Goal: Task Accomplishment & Management: Complete application form

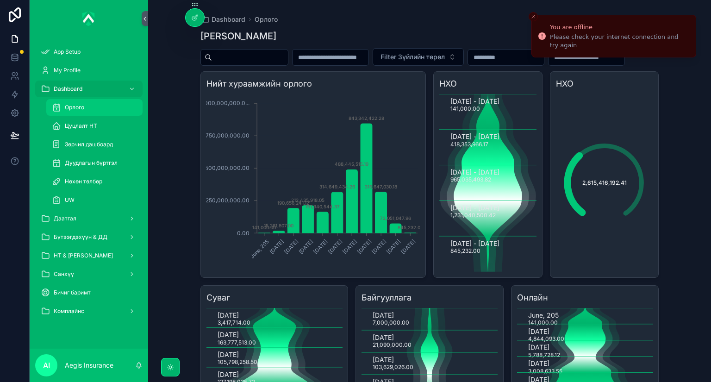
drag, startPoint x: 0, startPoint y: 0, endPoint x: 92, endPoint y: 112, distance: 145.0
click at [92, 112] on div "Орлого" at bounding box center [94, 107] width 85 height 15
click at [98, 130] on div "Цуцлалт НТ" at bounding box center [94, 125] width 85 height 15
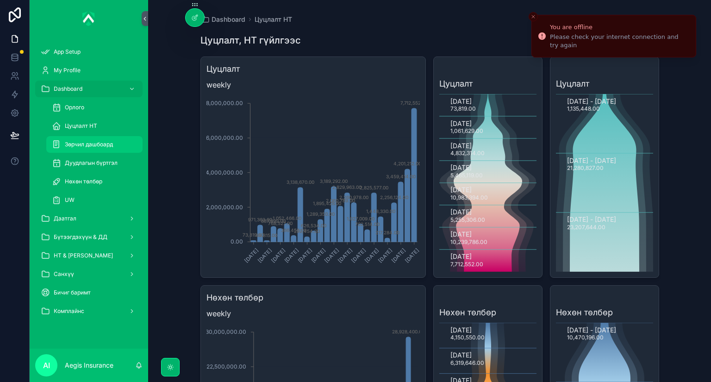
click at [112, 152] on link "Зөрчил дашбоард" at bounding box center [94, 144] width 96 height 17
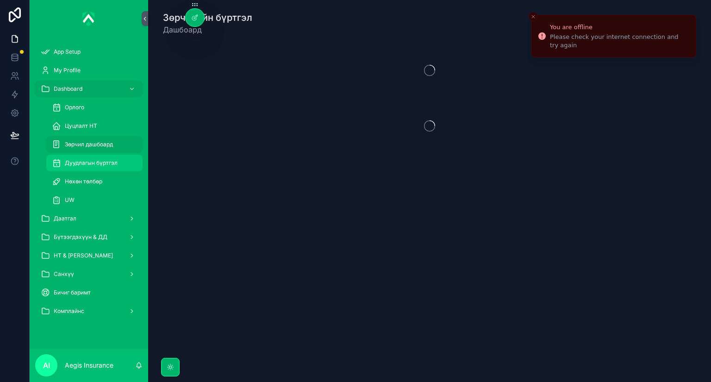
click at [112, 167] on div "Дуудлагын бүртгэл" at bounding box center [94, 163] width 85 height 15
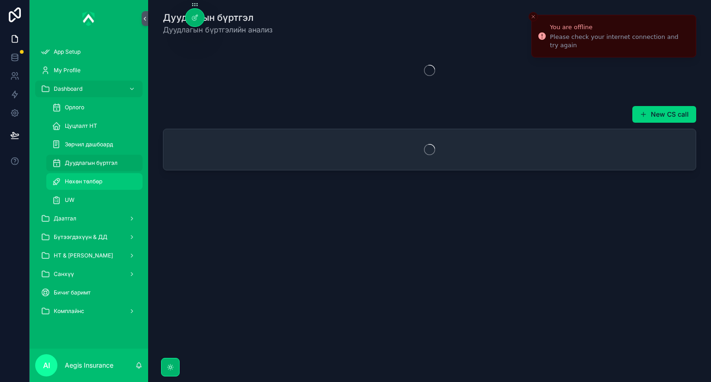
click at [108, 182] on div "Нөхөн төлбөр" at bounding box center [94, 181] width 85 height 15
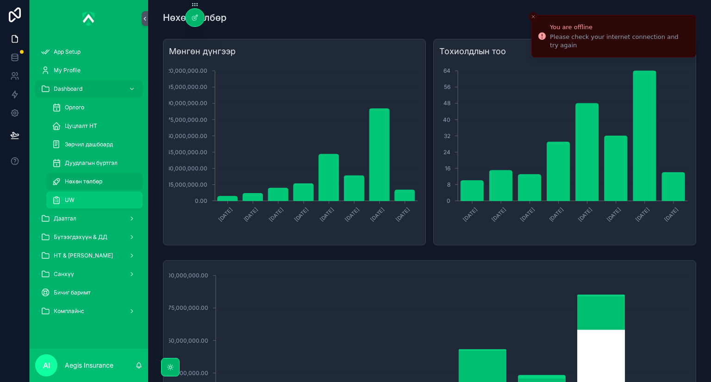
click at [104, 198] on div "UW" at bounding box center [94, 200] width 85 height 15
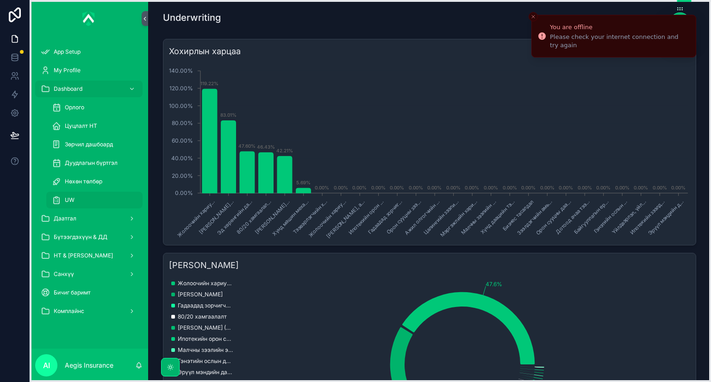
drag, startPoint x: 194, startPoint y: 3, endPoint x: 679, endPoint y: 7, distance: 484.2
click at [679, 7] on icon at bounding box center [679, 8] width 7 height 7
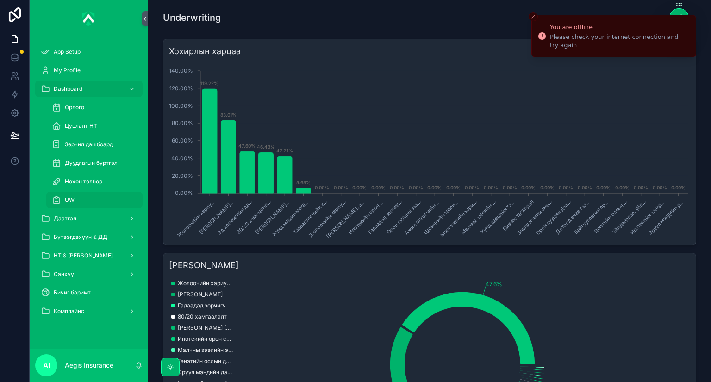
click at [678, 15] on li "You are offline Please check your internet connection and try again" at bounding box center [613, 36] width 165 height 43
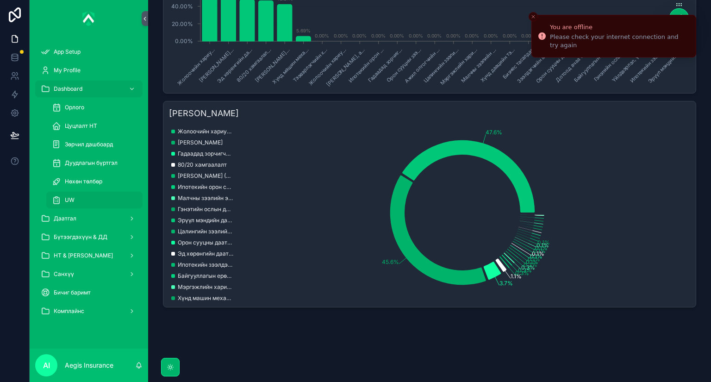
scroll to position [155, 0]
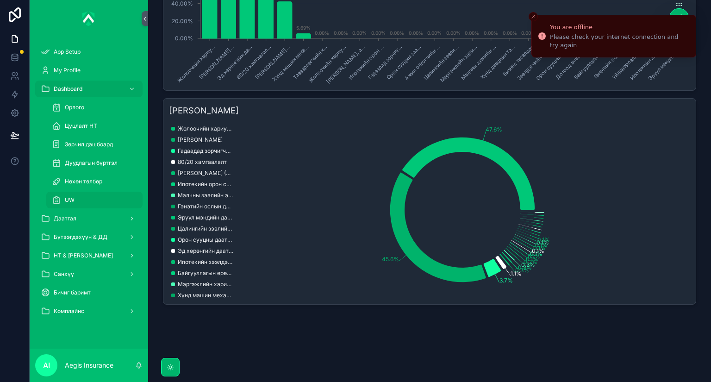
drag, startPoint x: 246, startPoint y: 341, endPoint x: 244, endPoint y: 334, distance: 6.9
click at [246, 341] on div "Underwriting [PERSON_NAME] харцаа Жолоочийн хариу... Хүртээмжтэй тээ... Эд хөрө…" at bounding box center [429, 106] width 563 height 522
click at [100, 176] on div "Нөхөн төлбөр" at bounding box center [94, 181] width 85 height 15
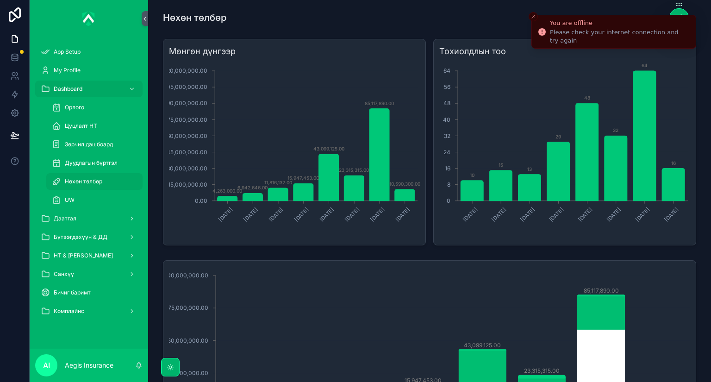
click at [530, 15] on icon "Close toast" at bounding box center [533, 17] width 6 height 6
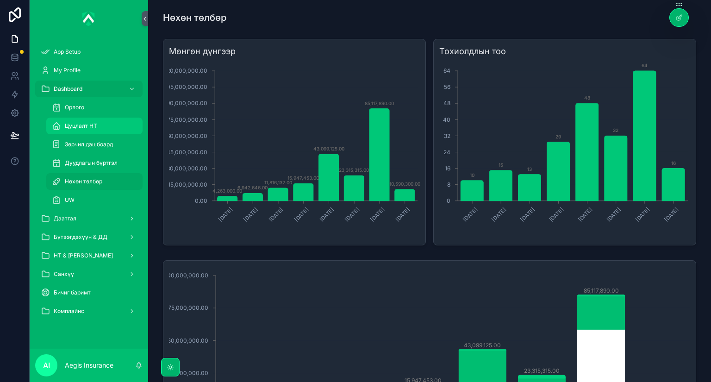
click at [113, 124] on div "Цуцлалт НТ" at bounding box center [94, 125] width 85 height 15
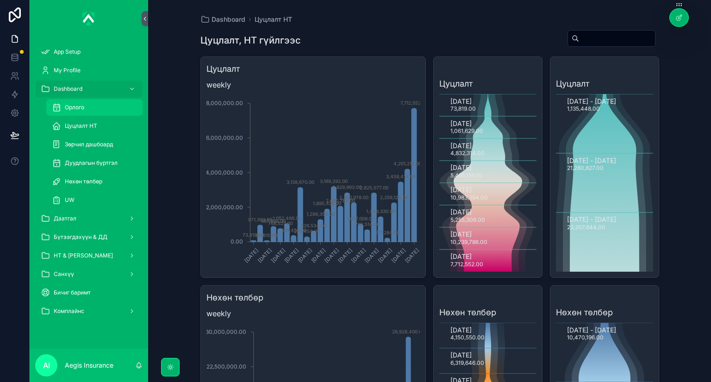
click at [106, 112] on div "Орлого" at bounding box center [94, 107] width 85 height 15
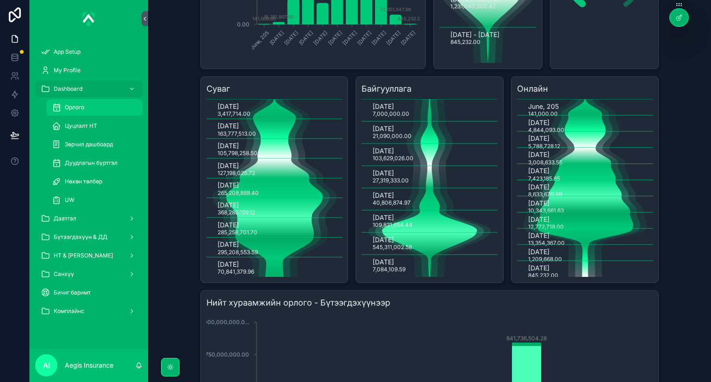
scroll to position [222, 0]
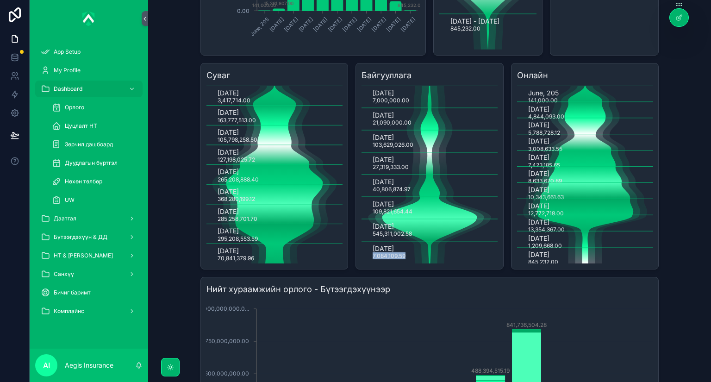
drag, startPoint x: 403, startPoint y: 276, endPoint x: 359, endPoint y: 278, distance: 44.0
click at [361, 263] on icon "[DATE] 7,000,000.00 [DATE] 21,090,000.00 [DATE] 103,629,026.00 [DATE] 27,319,33…" at bounding box center [429, 175] width 136 height 178
click at [652, 269] on div "Онлайн June, 205 141,000.00 [DATE] 4,844,093.00 [DATE] 5,788,728.[DATE] 3,008,6…" at bounding box center [585, 166] width 148 height 206
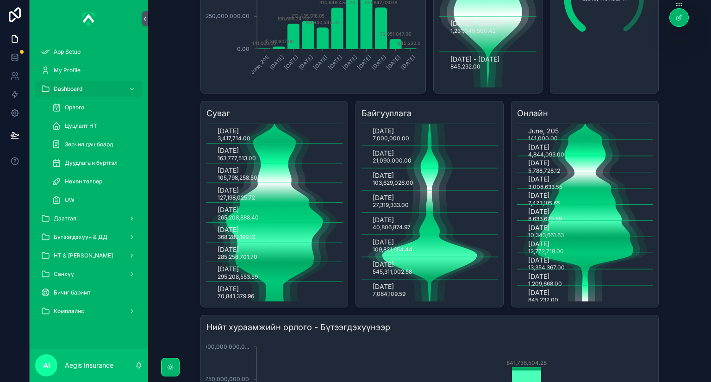
scroll to position [185, 0]
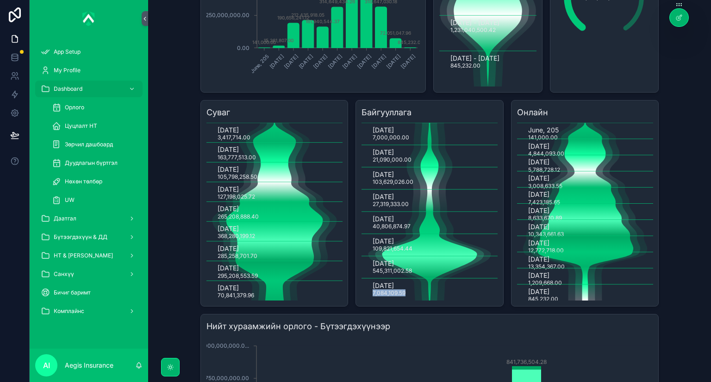
drag, startPoint x: 371, startPoint y: 313, endPoint x: 402, endPoint y: 313, distance: 31.0
click at [402, 296] on text "7,084,109.59" at bounding box center [389, 292] width 33 height 7
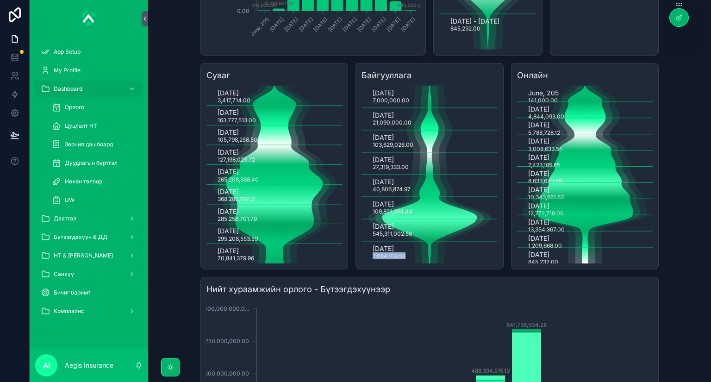
scroll to position [222, 0]
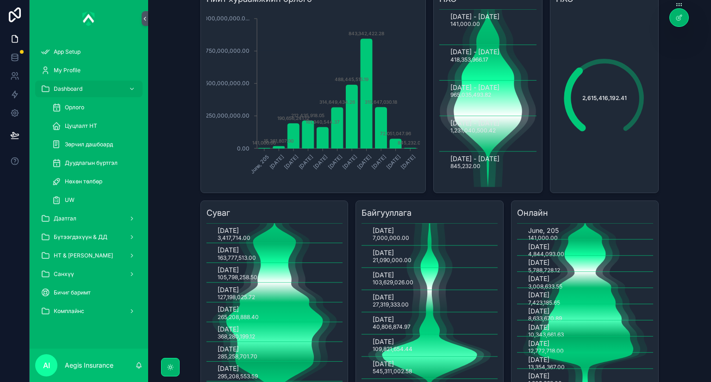
scroll to position [0, 0]
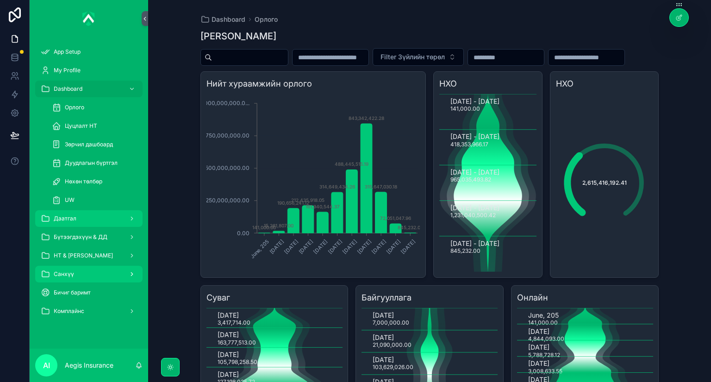
drag, startPoint x: 98, startPoint y: 210, endPoint x: 101, endPoint y: 214, distance: 5.0
click at [98, 210] on link "Даатгал" at bounding box center [88, 218] width 107 height 17
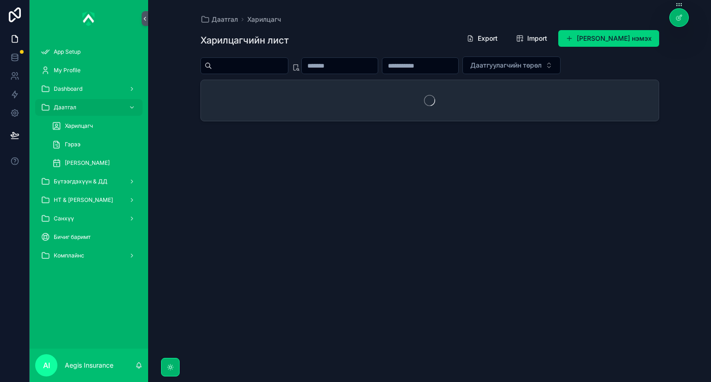
click at [97, 154] on div "[PERSON_NAME]" at bounding box center [94, 163] width 107 height 19
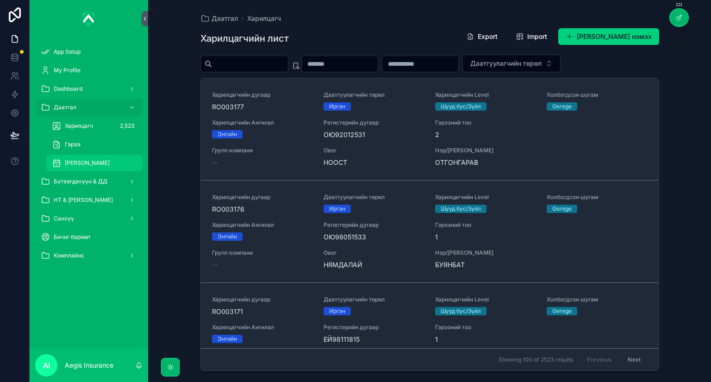
click at [95, 162] on span "[PERSON_NAME]" at bounding box center [87, 162] width 45 height 7
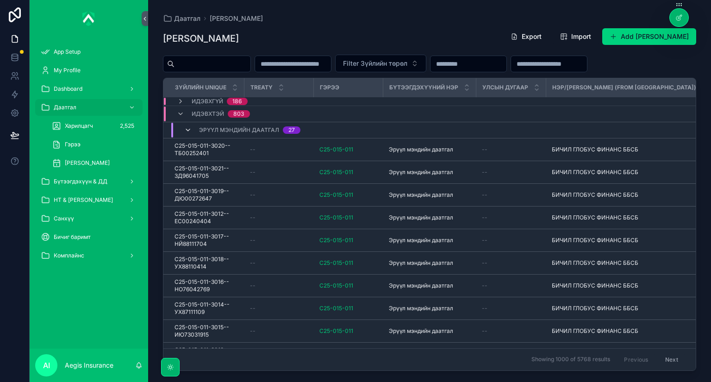
click at [189, 130] on icon "scrollable content" at bounding box center [187, 129] width 7 height 7
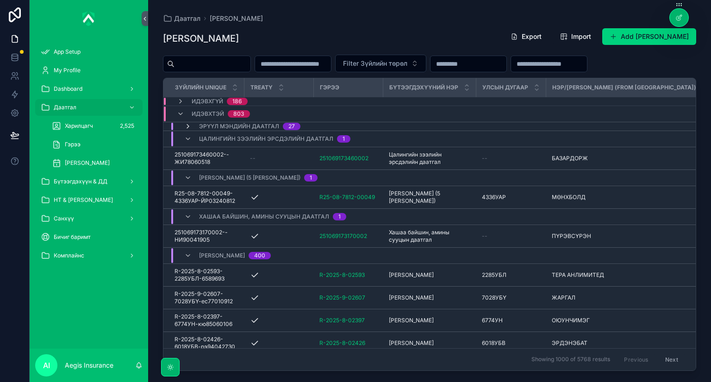
click at [186, 125] on icon "scrollable content" at bounding box center [187, 126] width 7 height 7
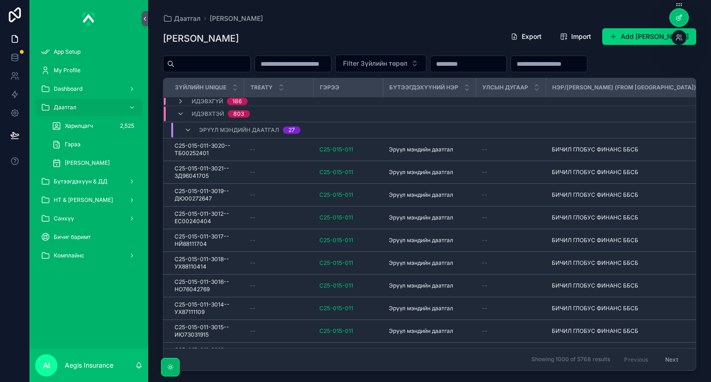
click at [672, 13] on div at bounding box center [679, 18] width 19 height 18
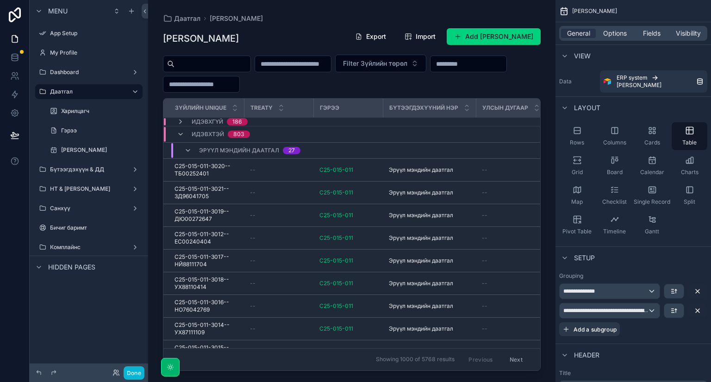
click at [514, 82] on div "scrollable content" at bounding box center [351, 185] width 407 height 371
click at [180, 124] on icon "scrollable content" at bounding box center [180, 121] width 7 height 7
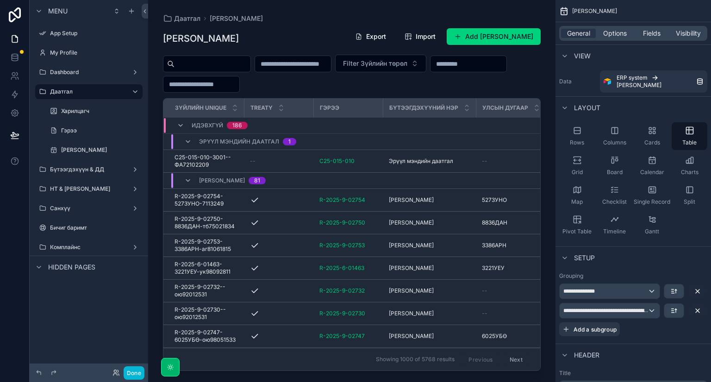
click at [176, 121] on div "Идэвхгүй 186" at bounding box center [212, 125] width 93 height 15
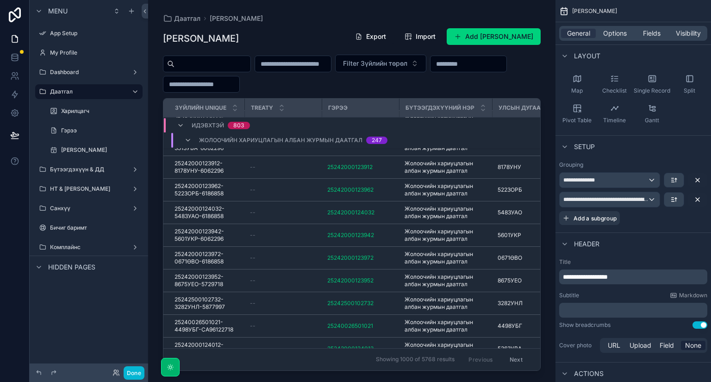
scroll to position [11460, 0]
click at [190, 140] on icon "scrollable content" at bounding box center [187, 140] width 7 height 7
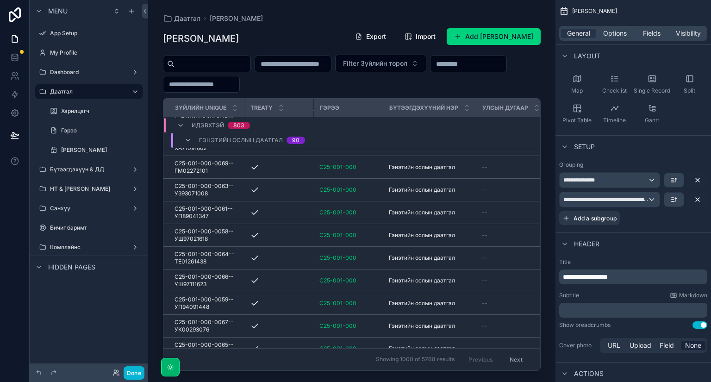
scroll to position [11440, 0]
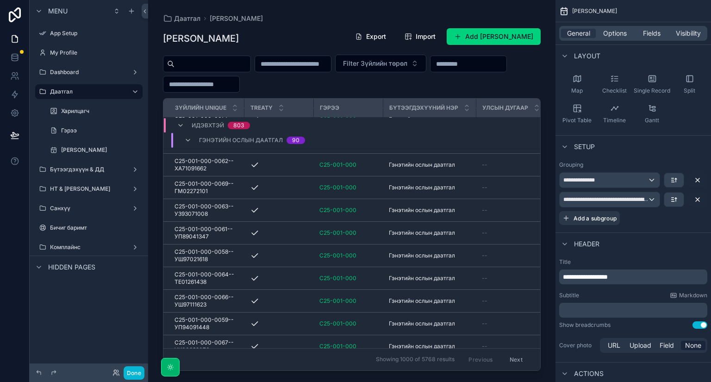
click at [190, 140] on icon "scrollable content" at bounding box center [187, 140] width 7 height 7
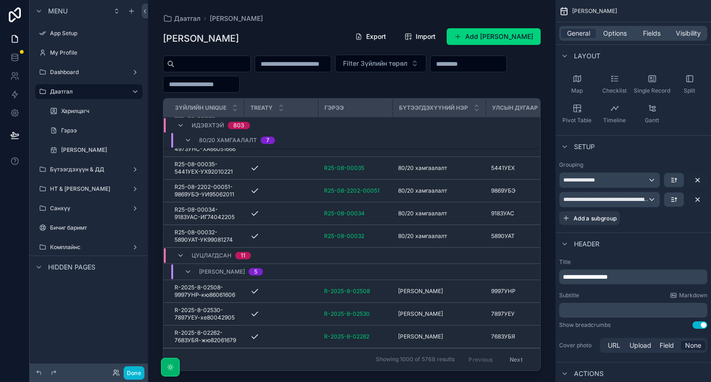
scroll to position [11388, 0]
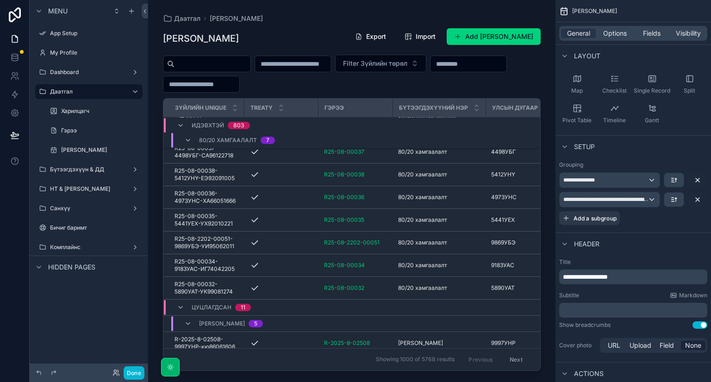
click at [190, 140] on icon "scrollable content" at bounding box center [187, 140] width 7 height 7
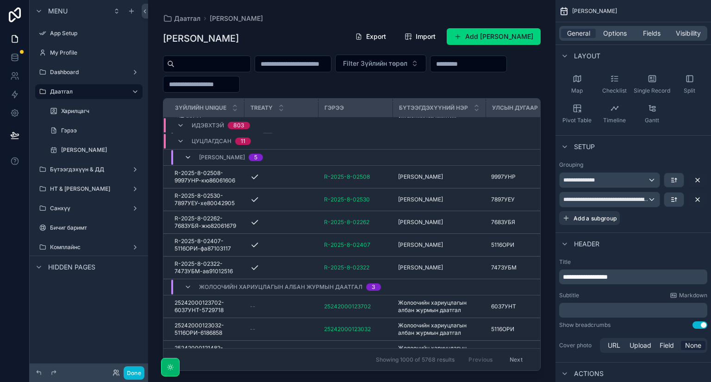
click at [185, 154] on icon "scrollable content" at bounding box center [187, 157] width 7 height 7
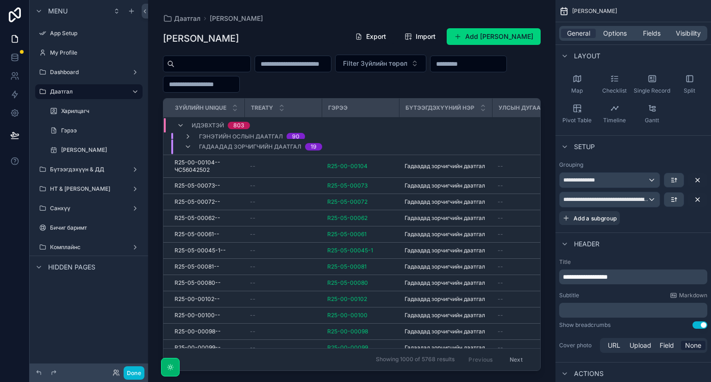
scroll to position [10862, 0]
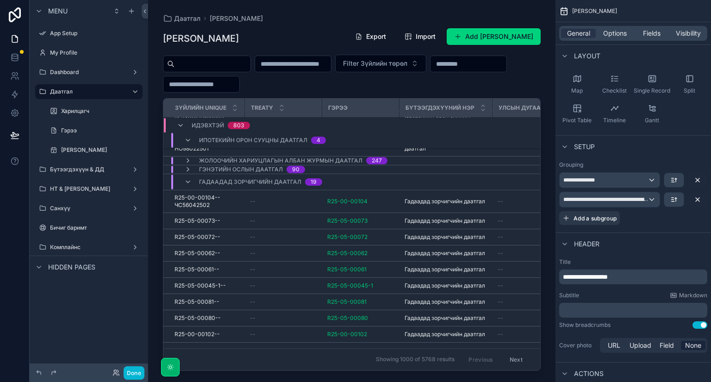
click at [192, 180] on div "Гадаадад зорчигчийн даатгал 19" at bounding box center [253, 181] width 138 height 15
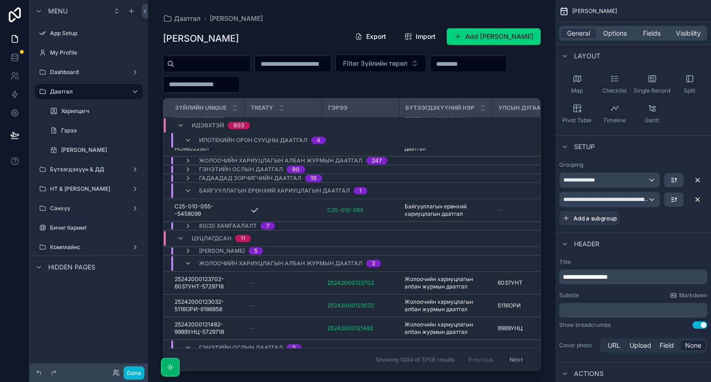
click at [192, 190] on div "Байгууллагын ерөнхий хариуцлагын даатгал 1" at bounding box center [275, 190] width 183 height 15
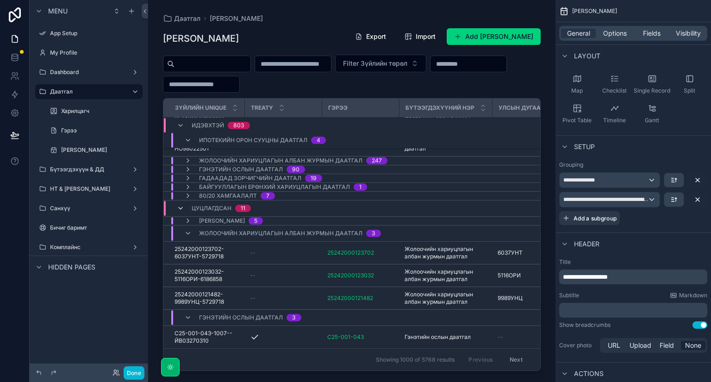
click at [180, 206] on icon "scrollable content" at bounding box center [180, 208] width 7 height 7
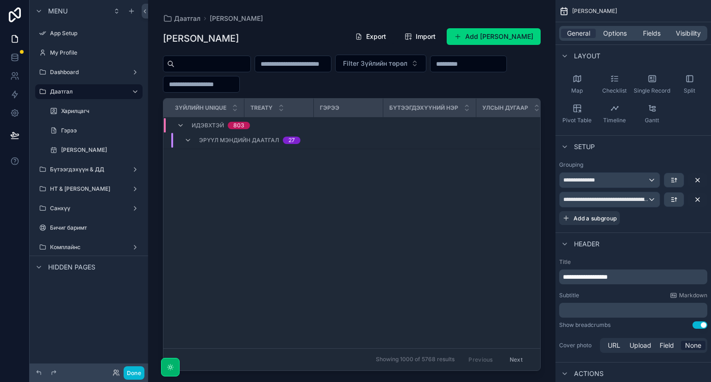
scroll to position [0, 0]
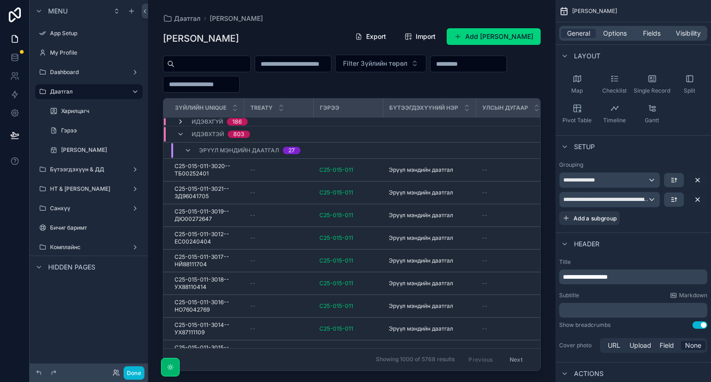
click at [182, 120] on icon "scrollable content" at bounding box center [180, 121] width 7 height 7
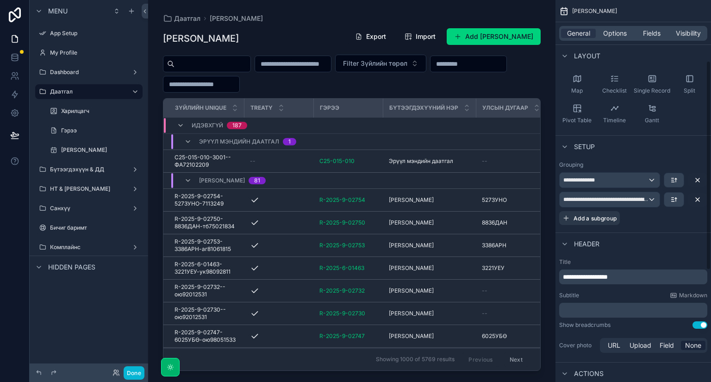
click at [542, 83] on div "[PERSON_NAME] Зүйлийн дэлгэрэнгүй Export Import Add Зүйлийн дэлгэрэнгүй Filter …" at bounding box center [351, 185] width 407 height 371
click at [10, 37] on icon at bounding box center [14, 38] width 9 height 9
click at [81, 195] on div "НТ & [PERSON_NAME]" at bounding box center [89, 188] width 104 height 15
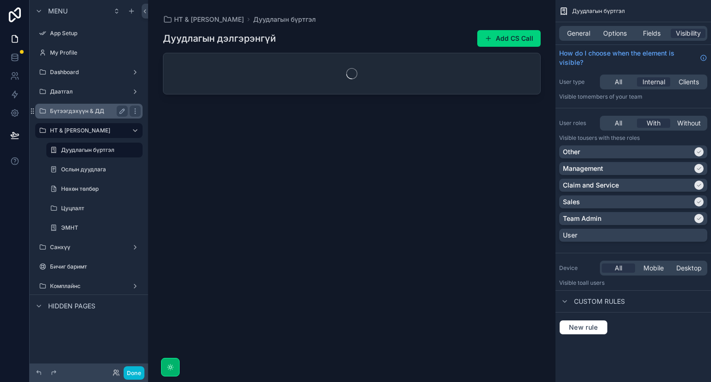
click at [104, 113] on label "Бүтээгдэхүүн & ДД" at bounding box center [87, 110] width 74 height 7
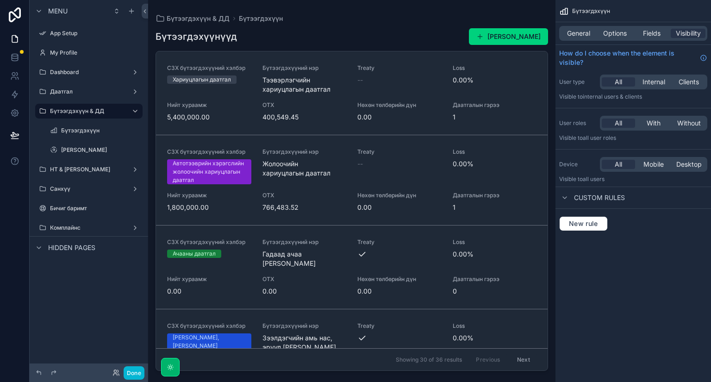
click at [93, 81] on div "scrollable content" at bounding box center [89, 82] width 118 height 2
click at [91, 86] on div "Даатгал" at bounding box center [89, 91] width 78 height 11
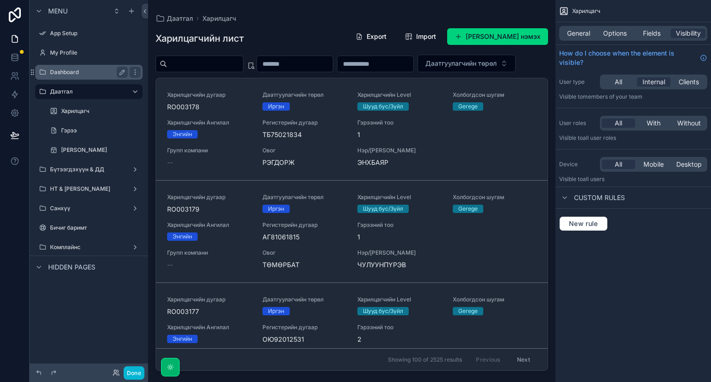
click at [86, 70] on label "Dashboard" at bounding box center [87, 72] width 74 height 7
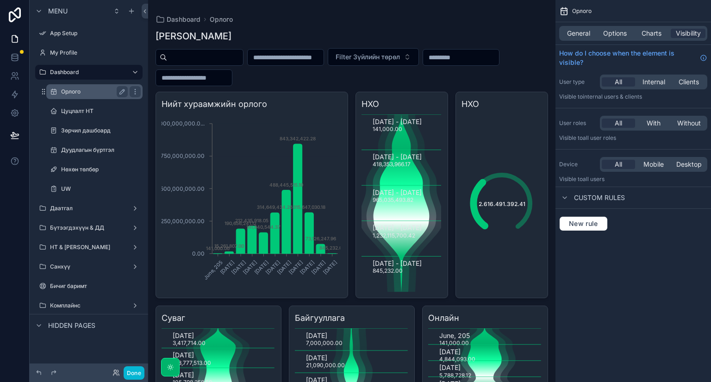
drag, startPoint x: 95, startPoint y: 93, endPoint x: 76, endPoint y: 87, distance: 20.1
click at [95, 93] on label "Орлого" at bounding box center [92, 91] width 63 height 7
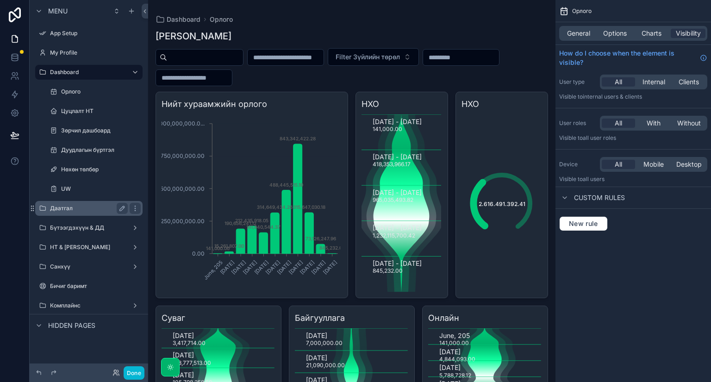
click at [68, 201] on div "Даатгал" at bounding box center [89, 208] width 104 height 15
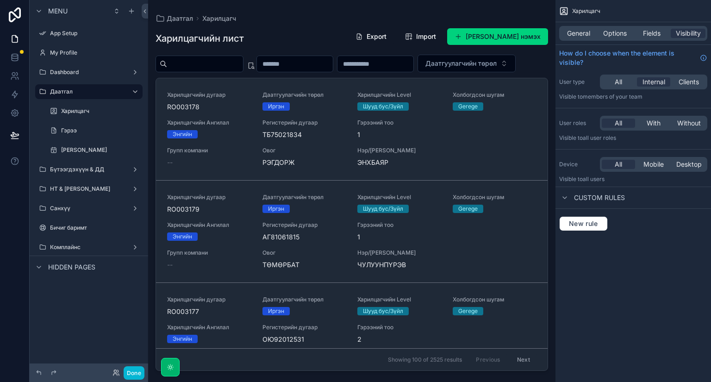
click at [509, 75] on div "scrollable content" at bounding box center [351, 185] width 407 height 371
click at [491, 31] on button "[PERSON_NAME] нэмэх" at bounding box center [497, 36] width 101 height 17
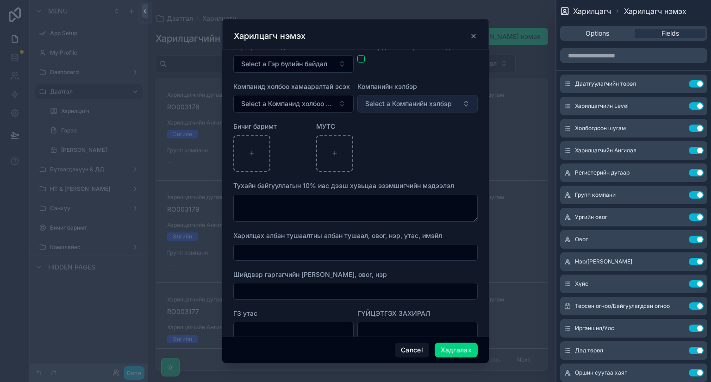
scroll to position [578, 0]
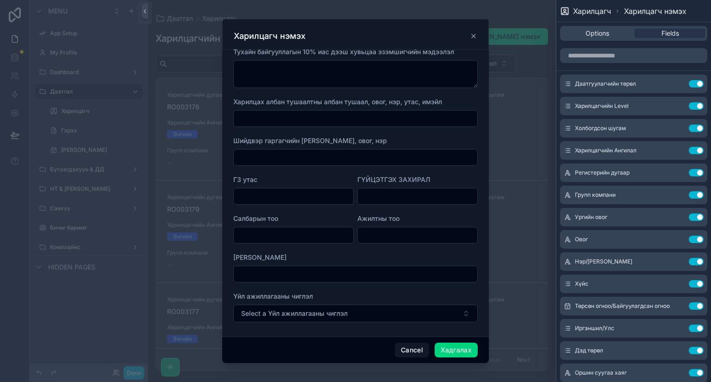
click at [471, 36] on icon "scrollable content" at bounding box center [473, 35] width 7 height 7
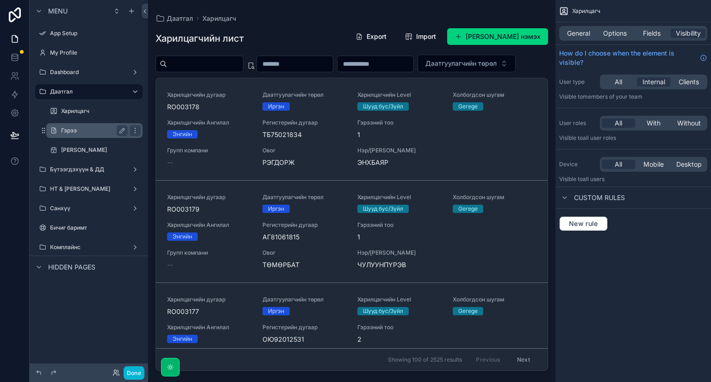
click at [91, 131] on label "Гэрээ" at bounding box center [92, 130] width 63 height 7
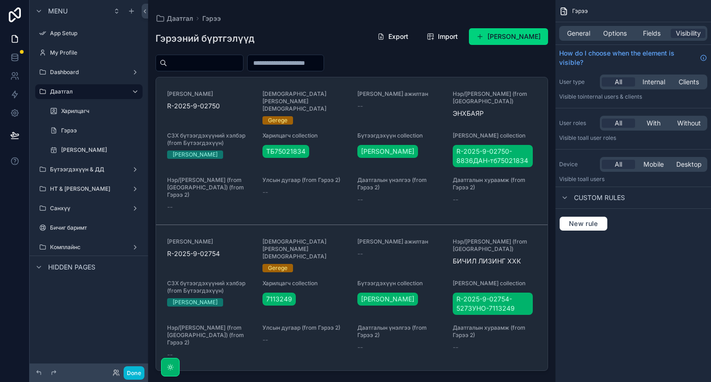
click at [508, 38] on div "scrollable content" at bounding box center [351, 185] width 407 height 371
click at [508, 38] on button "[PERSON_NAME]" at bounding box center [508, 36] width 79 height 17
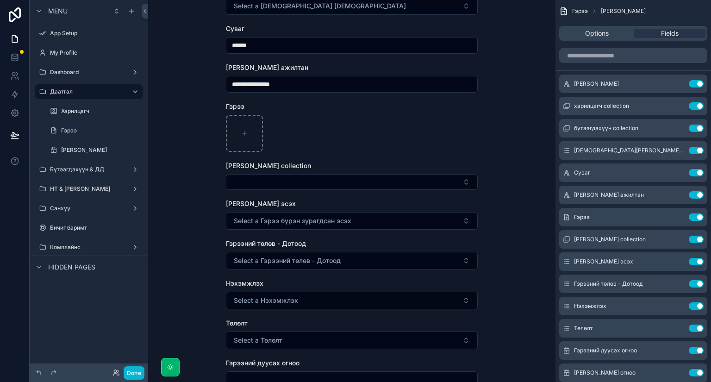
scroll to position [185, 0]
click at [94, 150] on label "[PERSON_NAME]" at bounding box center [92, 149] width 63 height 7
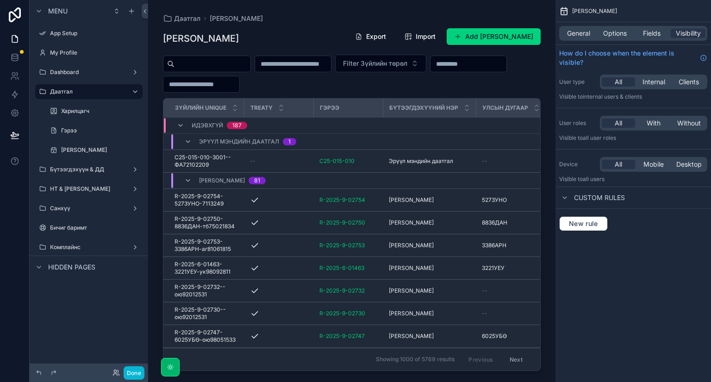
click at [486, 31] on div "scrollable content" at bounding box center [351, 185] width 407 height 371
click at [486, 36] on button "Add [PERSON_NAME]" at bounding box center [494, 36] width 94 height 17
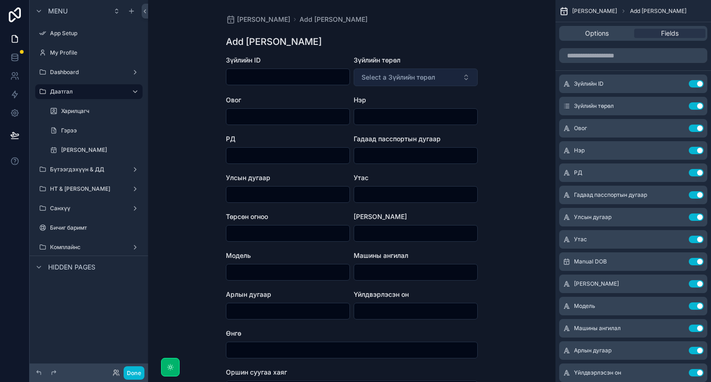
click at [423, 77] on span "Select a Зүйлийн төрөл" at bounding box center [398, 77] width 74 height 9
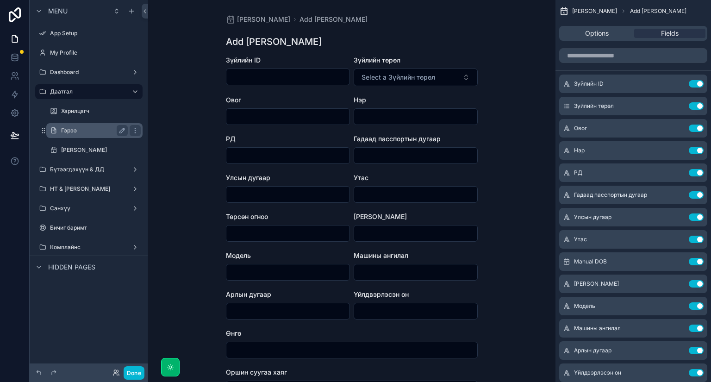
click at [89, 129] on label "Гэрээ" at bounding box center [92, 130] width 63 height 7
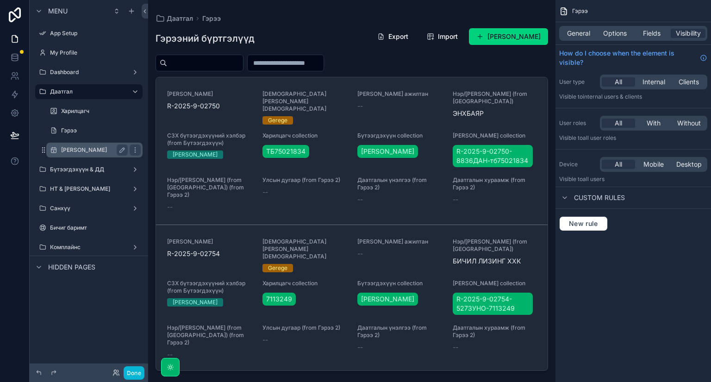
click at [94, 150] on label "[PERSON_NAME]" at bounding box center [92, 149] width 63 height 7
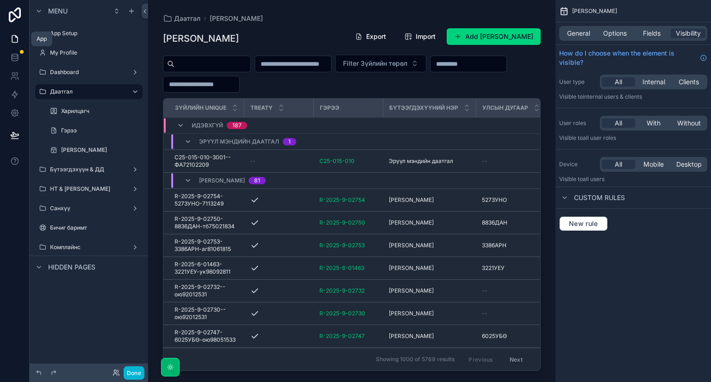
click at [13, 37] on icon at bounding box center [14, 38] width 9 height 9
click at [15, 57] on icon at bounding box center [14, 57] width 9 height 9
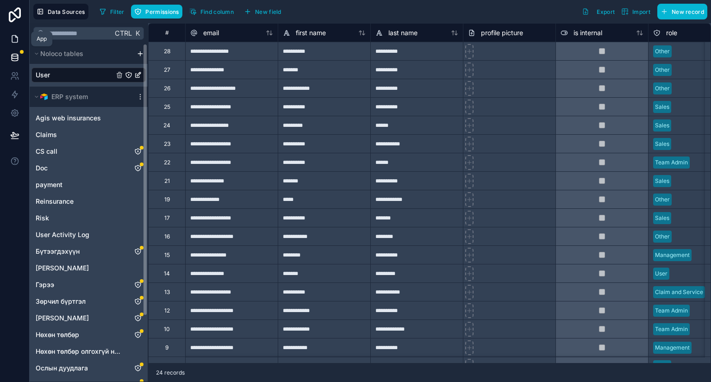
click at [12, 41] on icon at bounding box center [15, 39] width 6 height 7
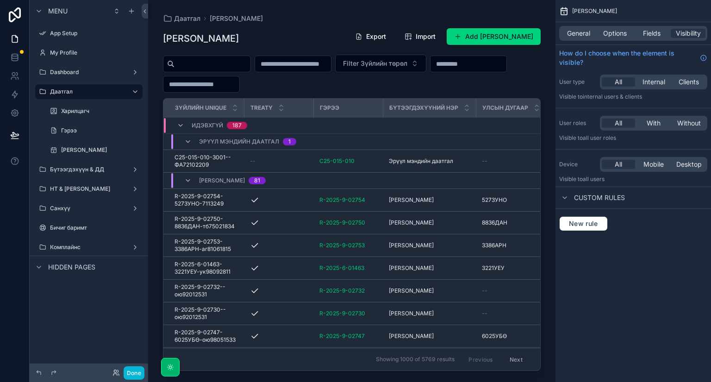
click at [250, 62] on input "scrollable content" at bounding box center [212, 63] width 76 height 13
type input "*"
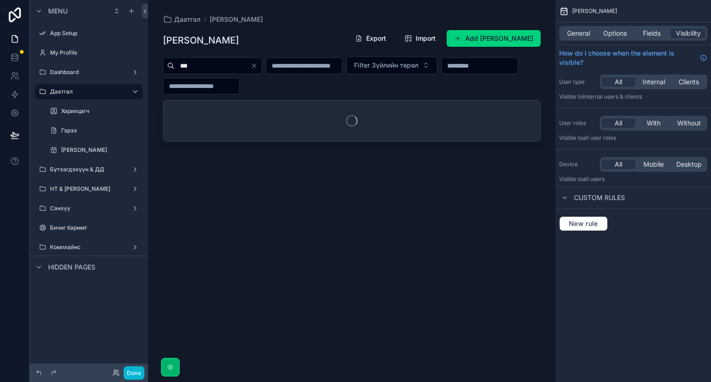
type input "****"
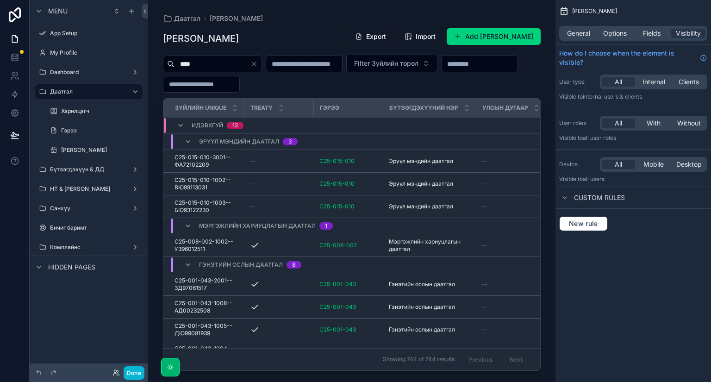
click at [217, 57] on input "****" at bounding box center [212, 63] width 76 height 13
click at [407, 61] on span "Filter Зүйлийн төрөл" at bounding box center [375, 63] width 64 height 9
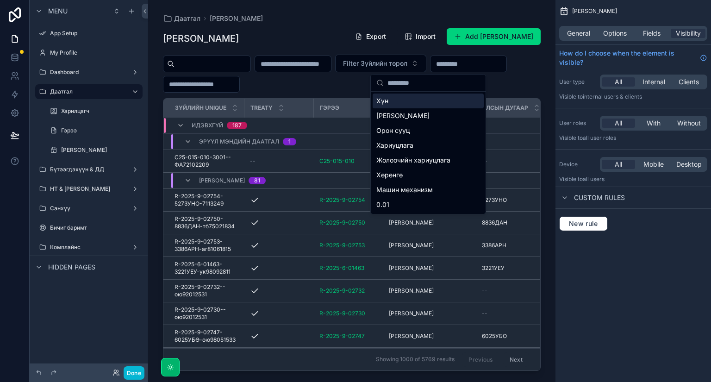
click at [430, 70] on input "scrollable content" at bounding box center [468, 63] width 76 height 13
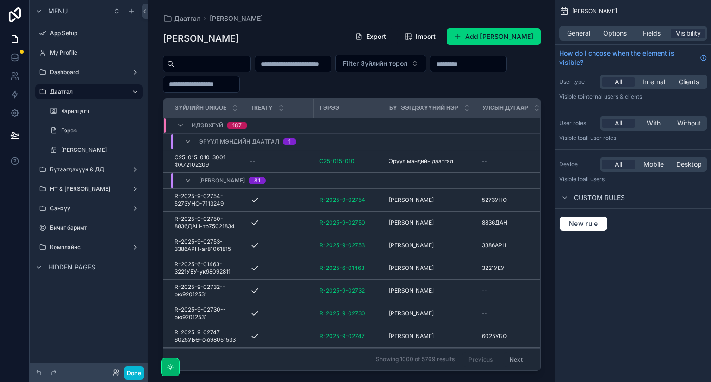
click at [239, 80] on input "scrollable content" at bounding box center [201, 84] width 76 height 13
click at [317, 64] on input "scrollable content" at bounding box center [293, 63] width 76 height 13
click at [215, 67] on input "scrollable content" at bounding box center [212, 63] width 76 height 13
click at [239, 87] on input "scrollable content" at bounding box center [201, 84] width 76 height 13
click at [240, 64] on input "scrollable content" at bounding box center [212, 63] width 76 height 13
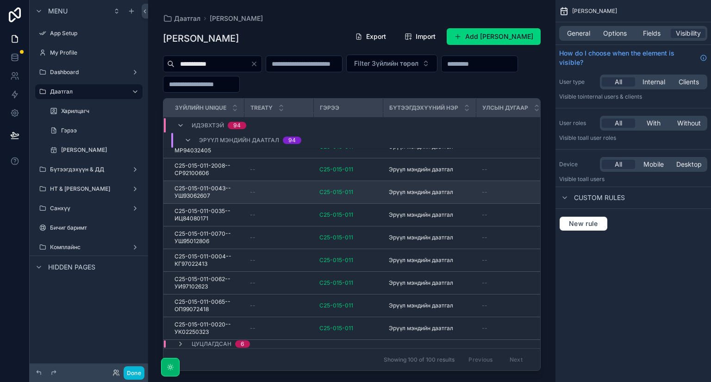
scroll to position [1969, 0]
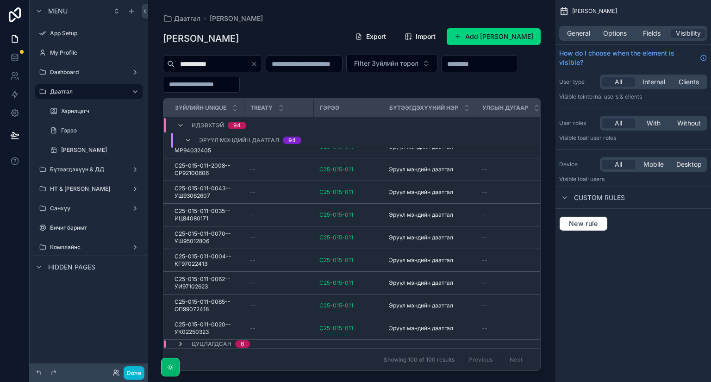
type input "**********"
click at [181, 341] on icon "scrollable content" at bounding box center [180, 343] width 7 height 7
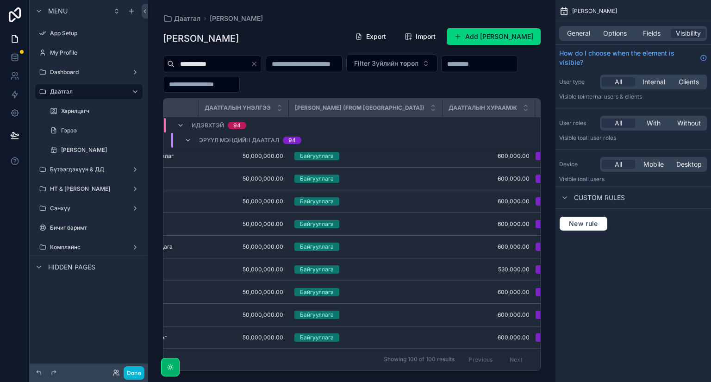
scroll to position [1608, 737]
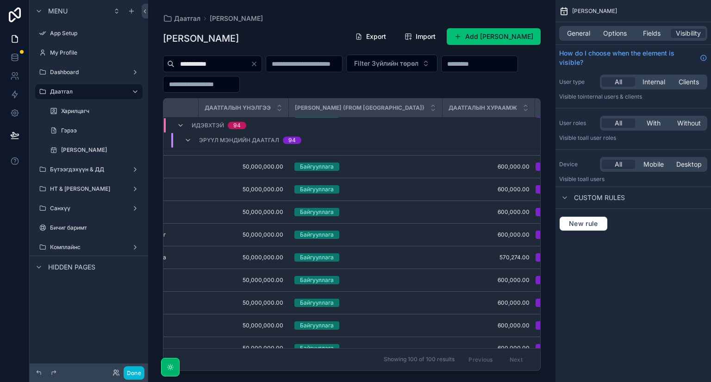
click at [479, 37] on button "Add [PERSON_NAME]" at bounding box center [494, 36] width 94 height 17
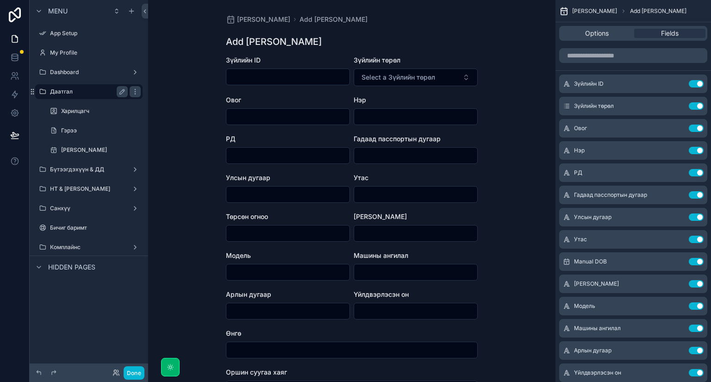
click at [87, 93] on label "Даатгал" at bounding box center [87, 91] width 74 height 7
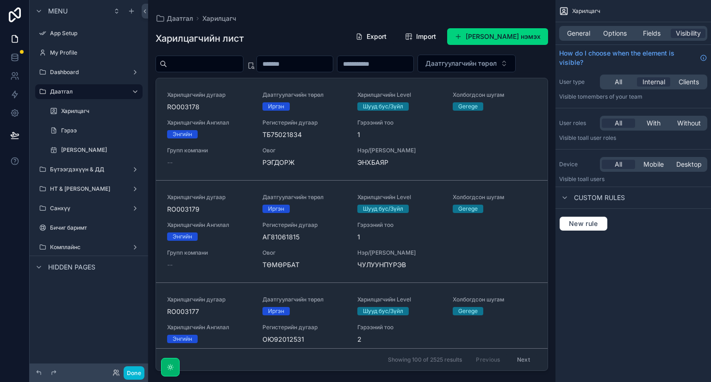
click at [520, 87] on div "scrollable content" at bounding box center [351, 185] width 407 height 371
click at [512, 72] on div "Даатгуулагчийн төрөл" at bounding box center [352, 64] width 393 height 18
